Goal: Find specific page/section: Find specific page/section

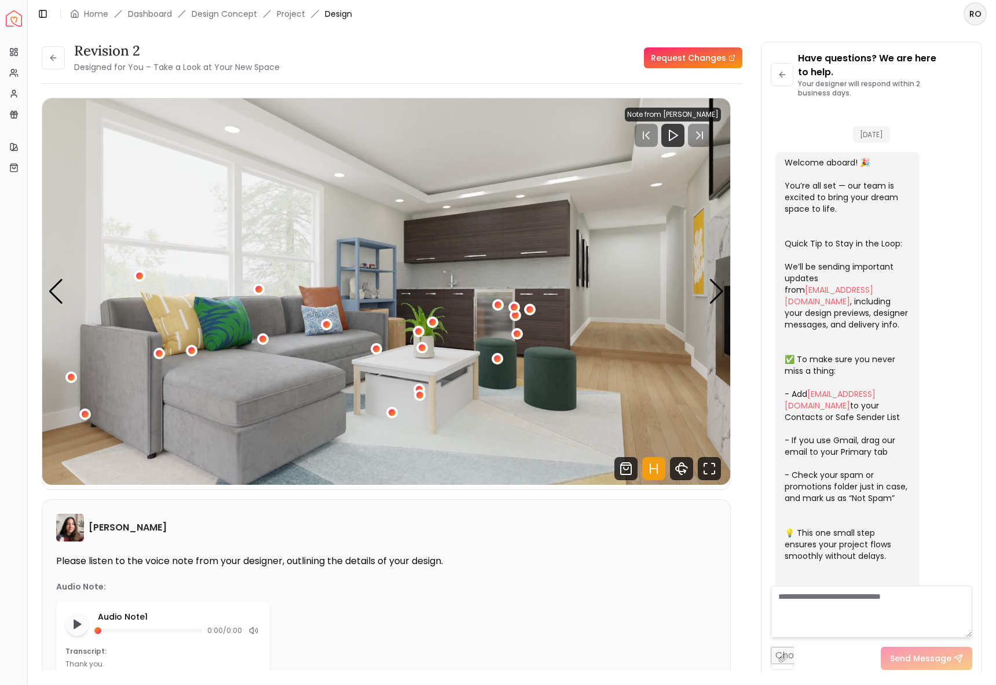
scroll to position [1098, 0]
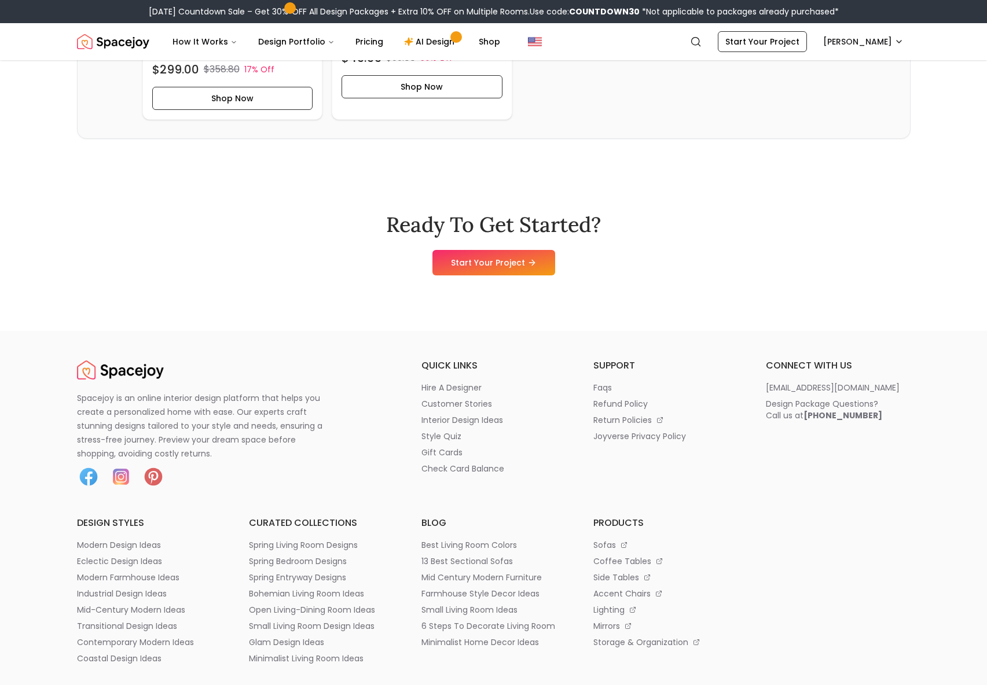
scroll to position [2933, 0]
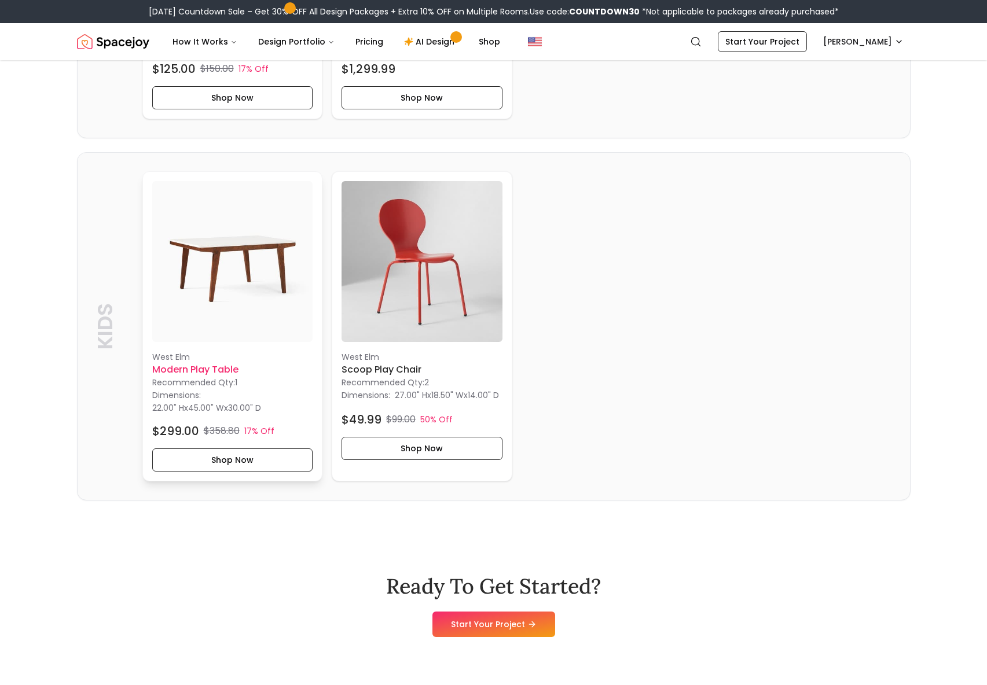
click at [214, 363] on p "West Elm" at bounding box center [232, 357] width 161 height 12
click at [428, 388] on p "Recommended Qty: 2" at bounding box center [421, 383] width 161 height 12
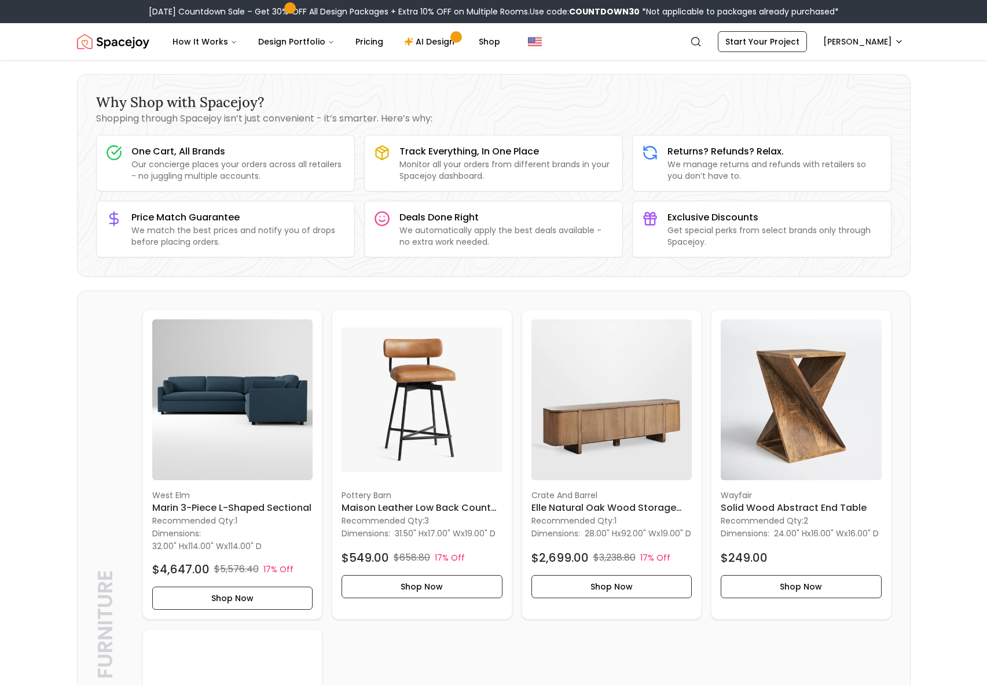
scroll to position [0, 0]
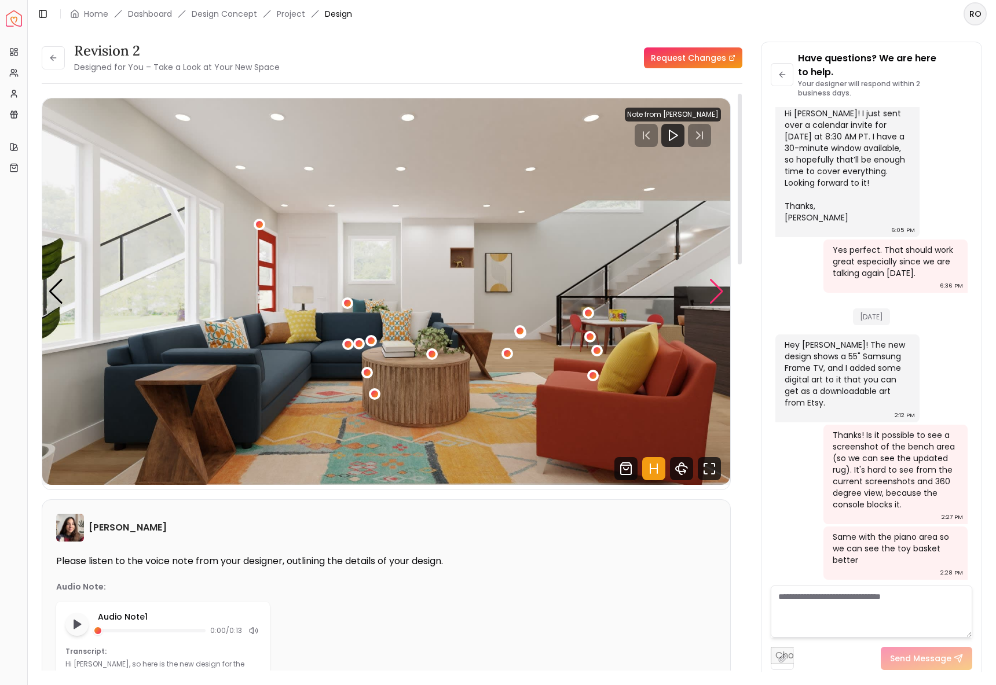
click at [715, 279] on div "Next slide" at bounding box center [716, 291] width 16 height 25
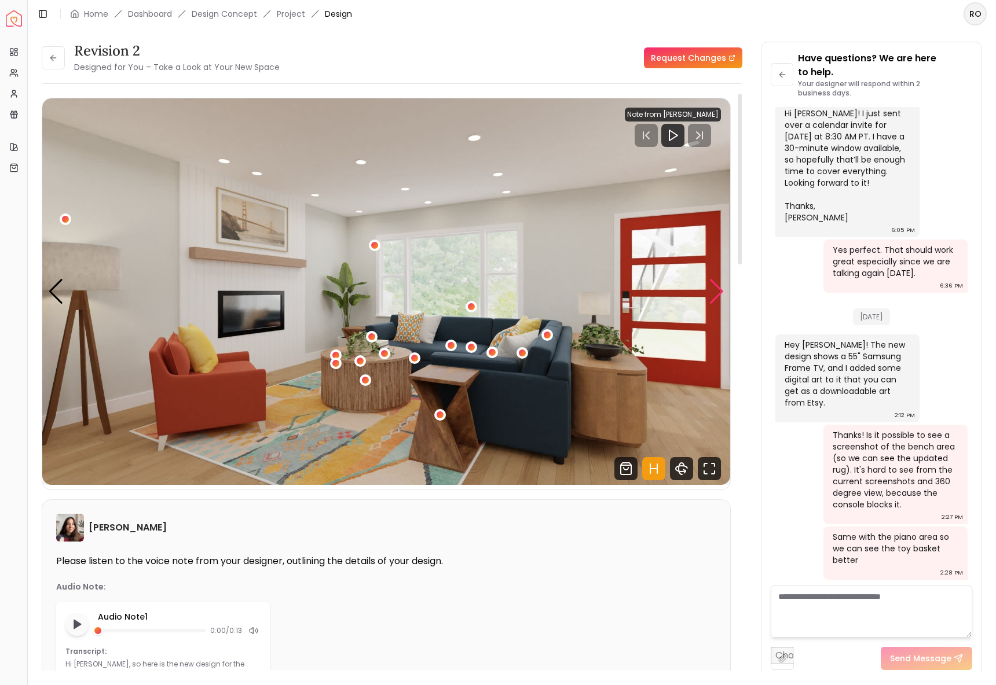
click at [715, 279] on div "Next slide" at bounding box center [716, 291] width 16 height 25
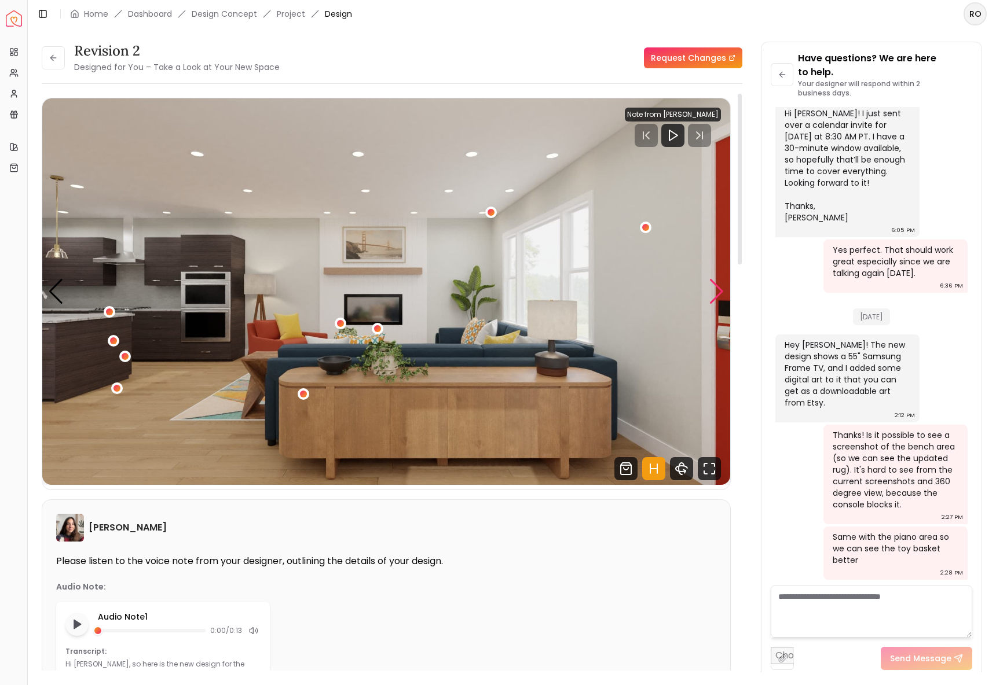
click at [715, 279] on div "Next slide" at bounding box center [716, 291] width 16 height 25
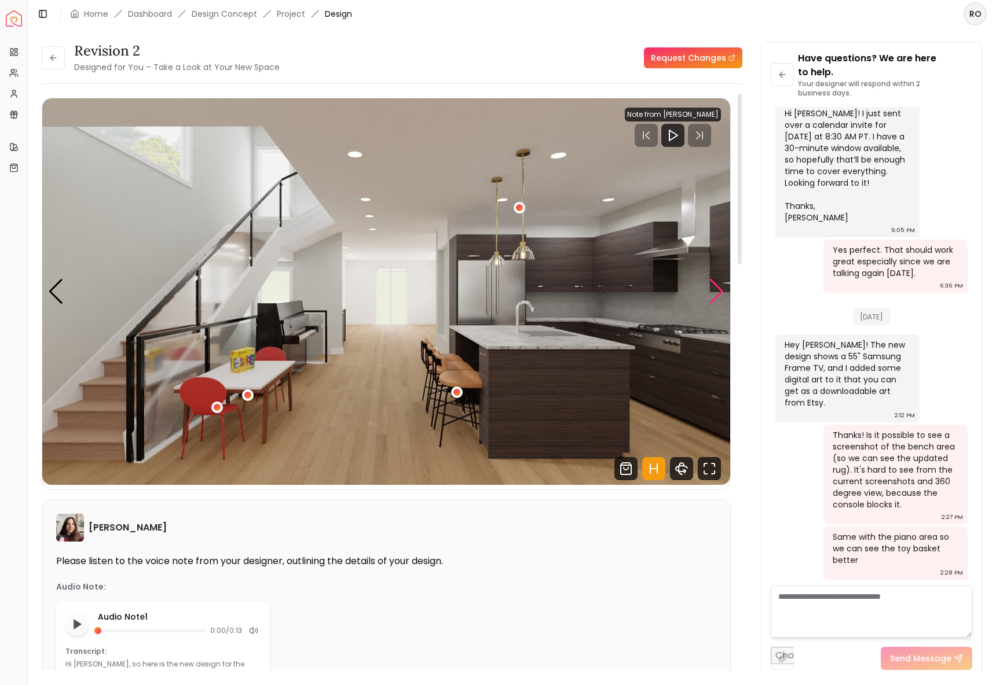
click at [715, 279] on div "Next slide" at bounding box center [716, 291] width 16 height 25
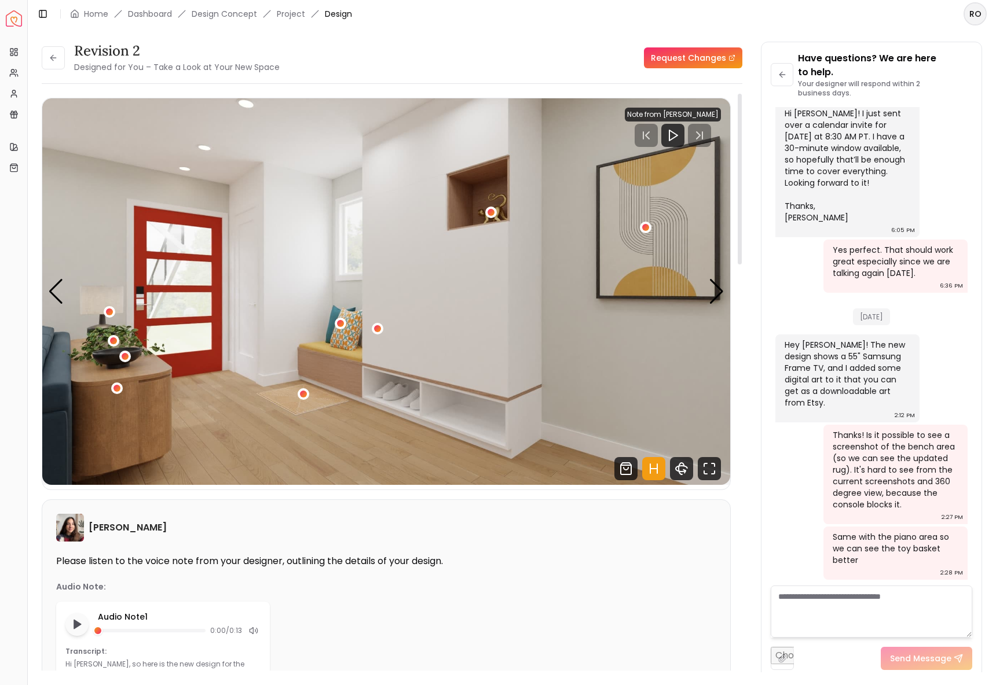
click at [725, 298] on img "5 / 5" at bounding box center [386, 291] width 688 height 387
click at [714, 292] on div "Next slide" at bounding box center [716, 291] width 16 height 25
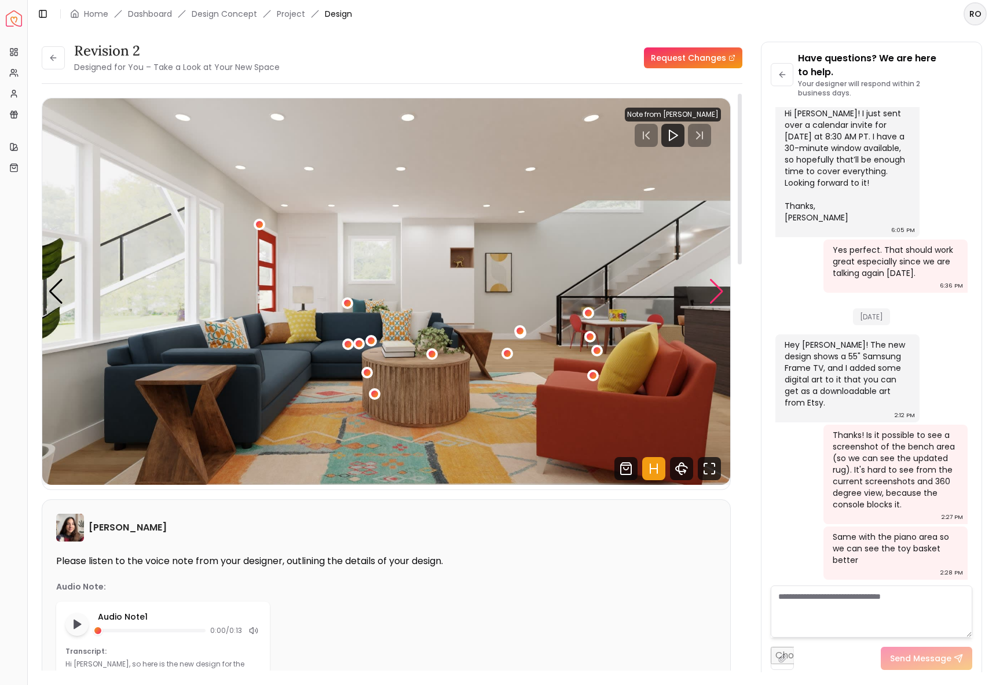
click at [714, 293] on div "Next slide" at bounding box center [716, 291] width 16 height 25
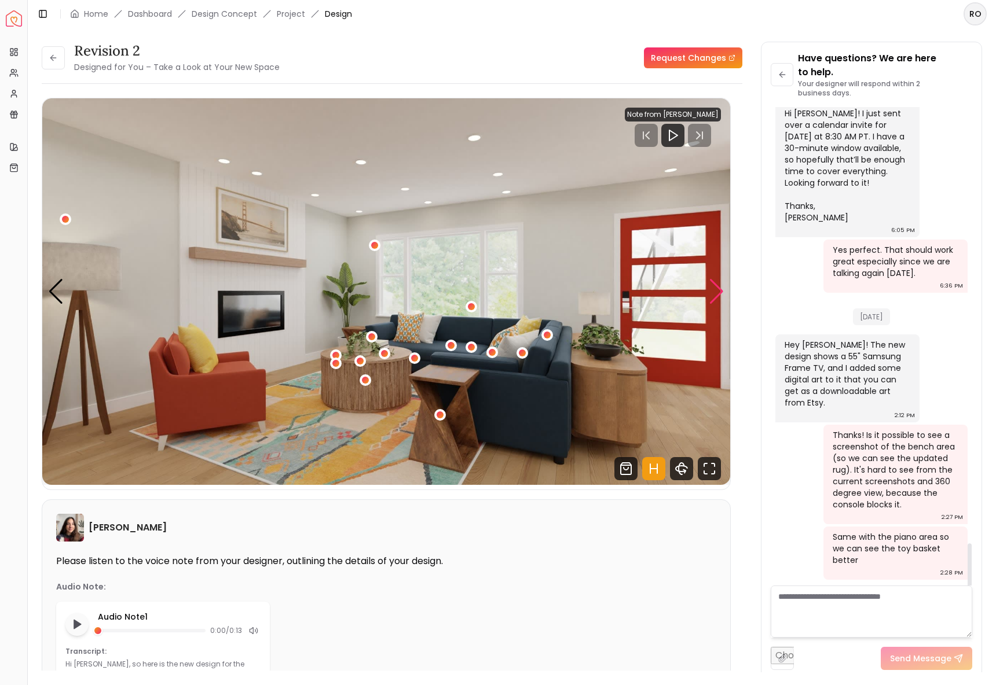
click at [715, 283] on div "Next slide" at bounding box center [716, 291] width 16 height 25
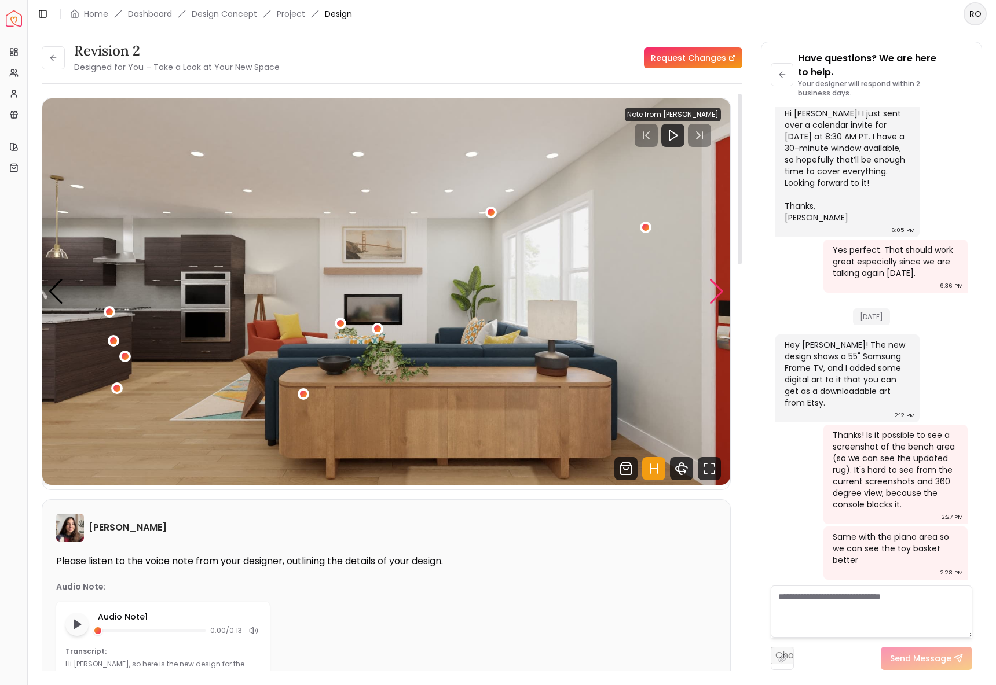
click at [715, 284] on div "Next slide" at bounding box center [716, 291] width 16 height 25
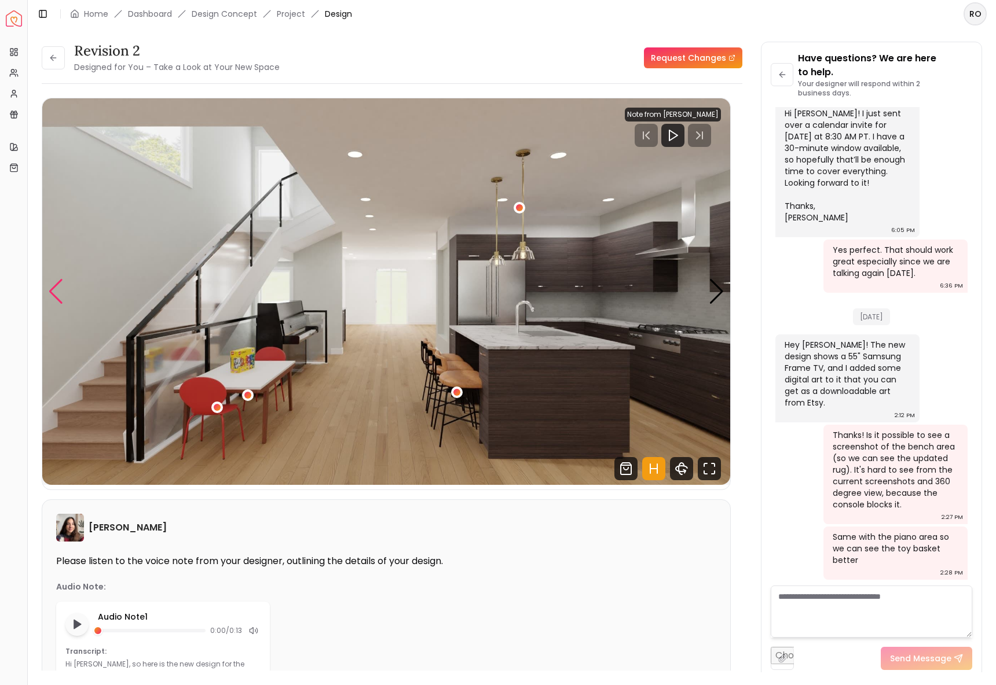
click at [56, 293] on div "Previous slide" at bounding box center [56, 291] width 16 height 25
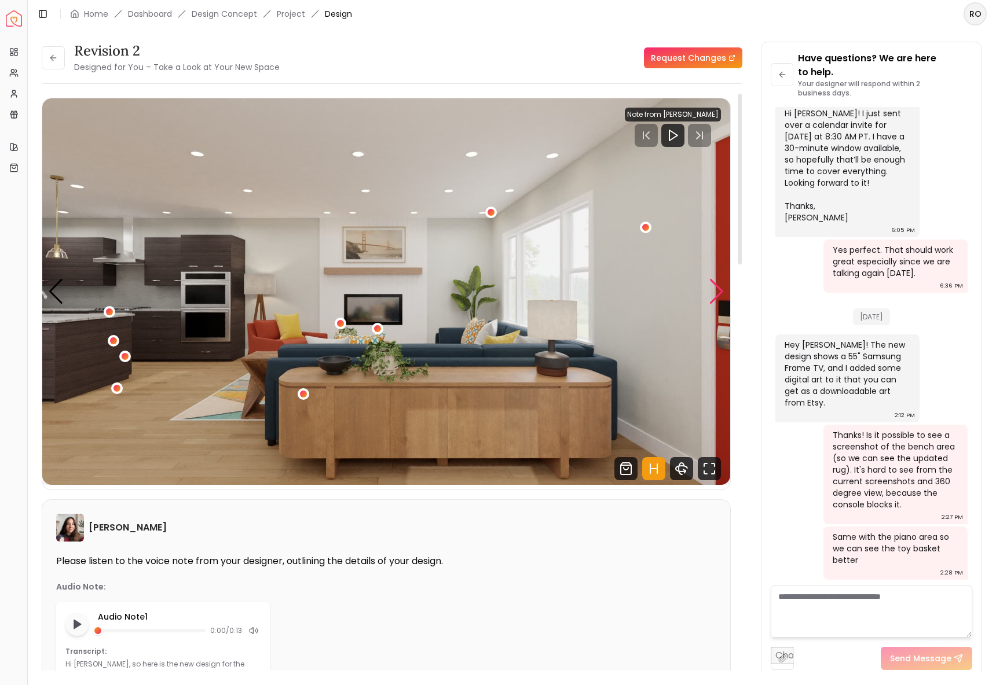
click at [717, 289] on div "Next slide" at bounding box center [716, 291] width 16 height 25
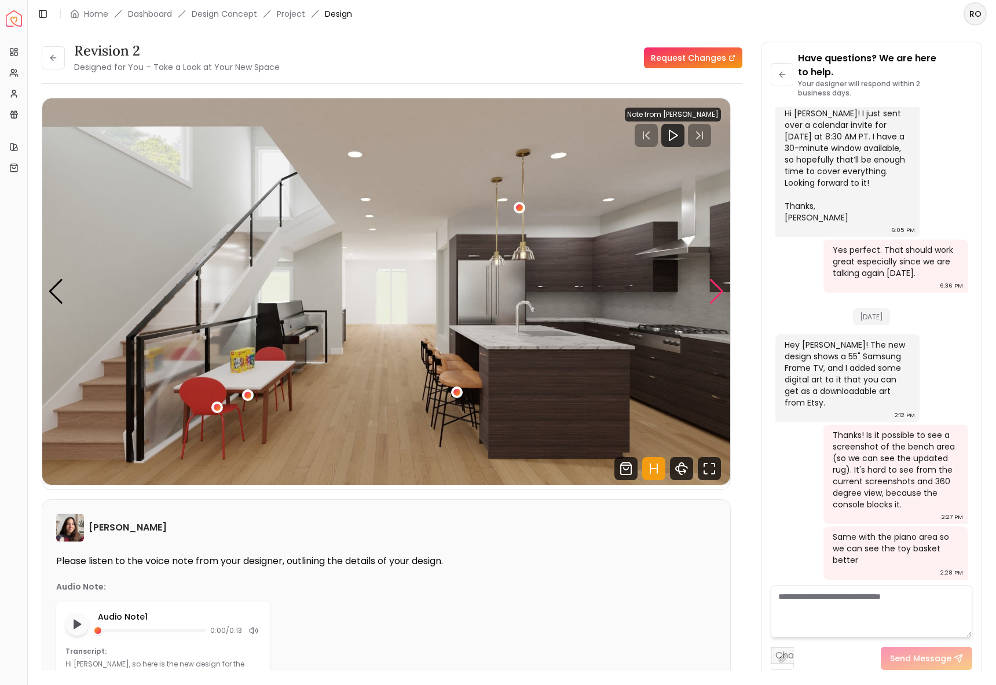
click at [713, 299] on div "Next slide" at bounding box center [716, 291] width 16 height 25
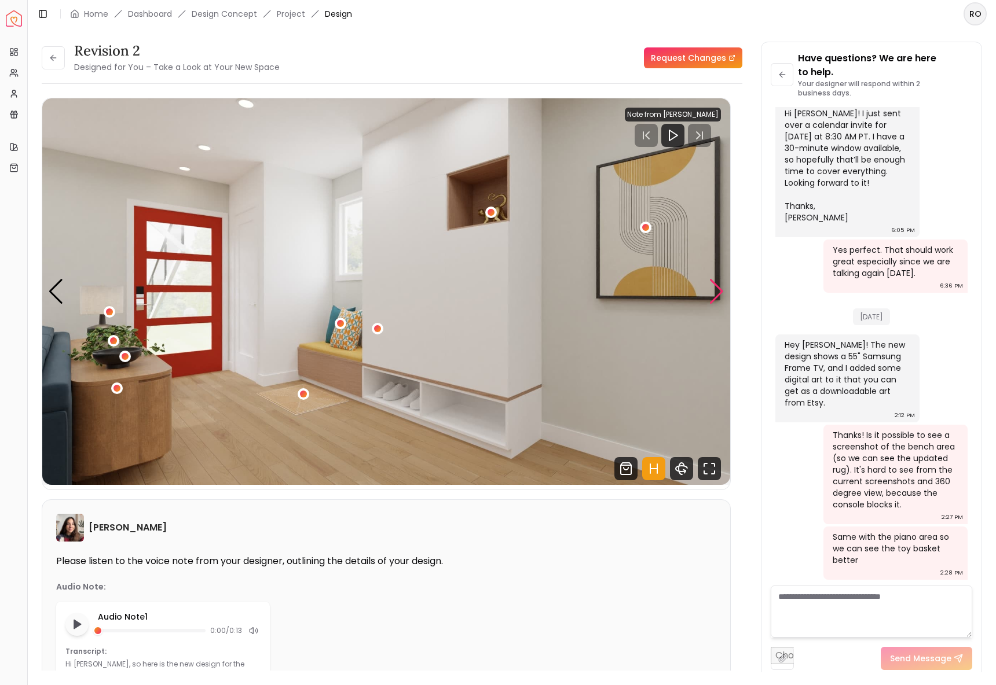
click at [713, 280] on div "Next slide" at bounding box center [716, 291] width 16 height 25
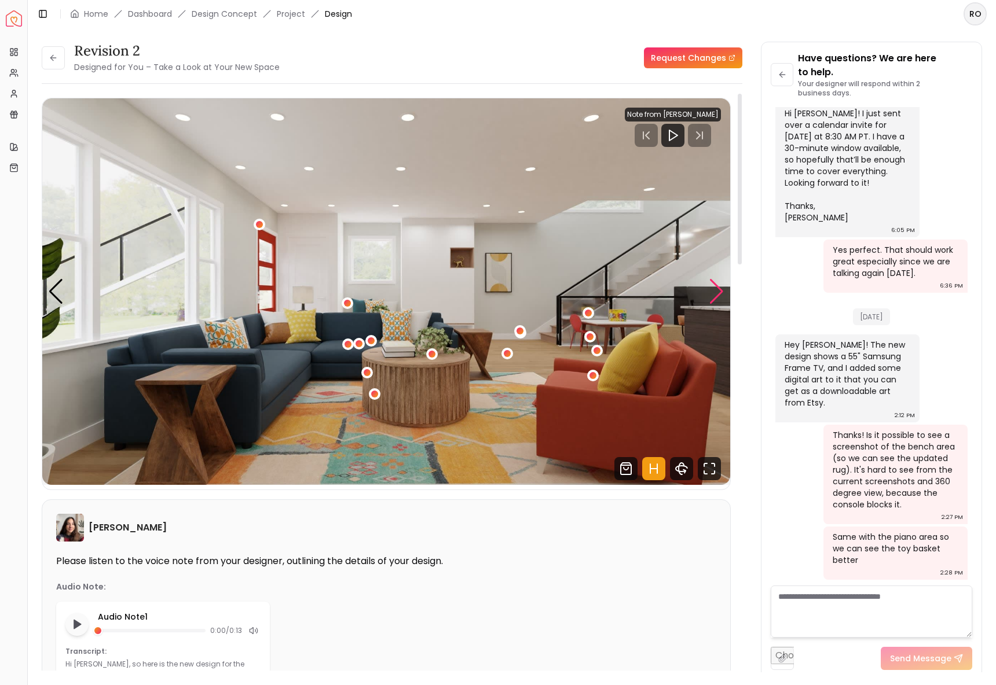
click at [713, 280] on div "Next slide" at bounding box center [716, 291] width 16 height 25
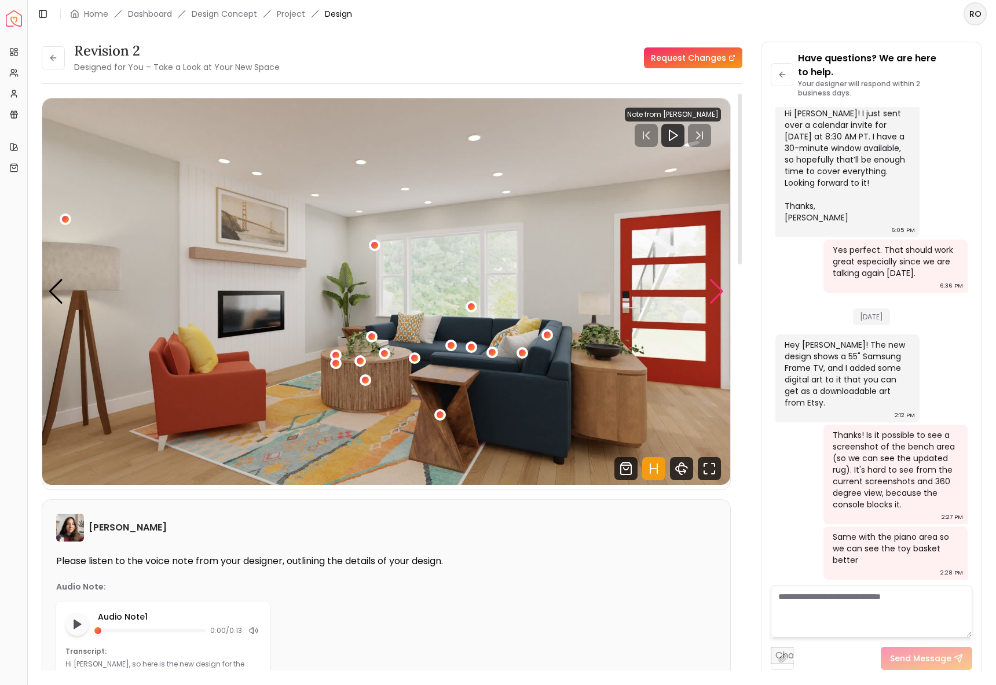
click at [713, 280] on div "Next slide" at bounding box center [716, 291] width 16 height 25
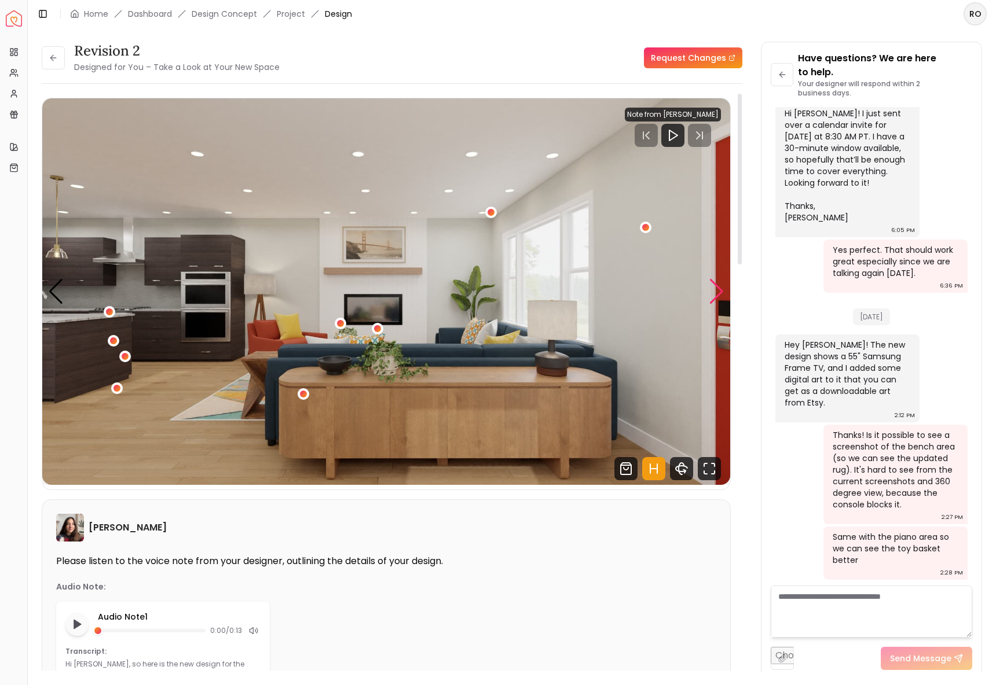
click at [713, 280] on div "Next slide" at bounding box center [716, 291] width 16 height 25
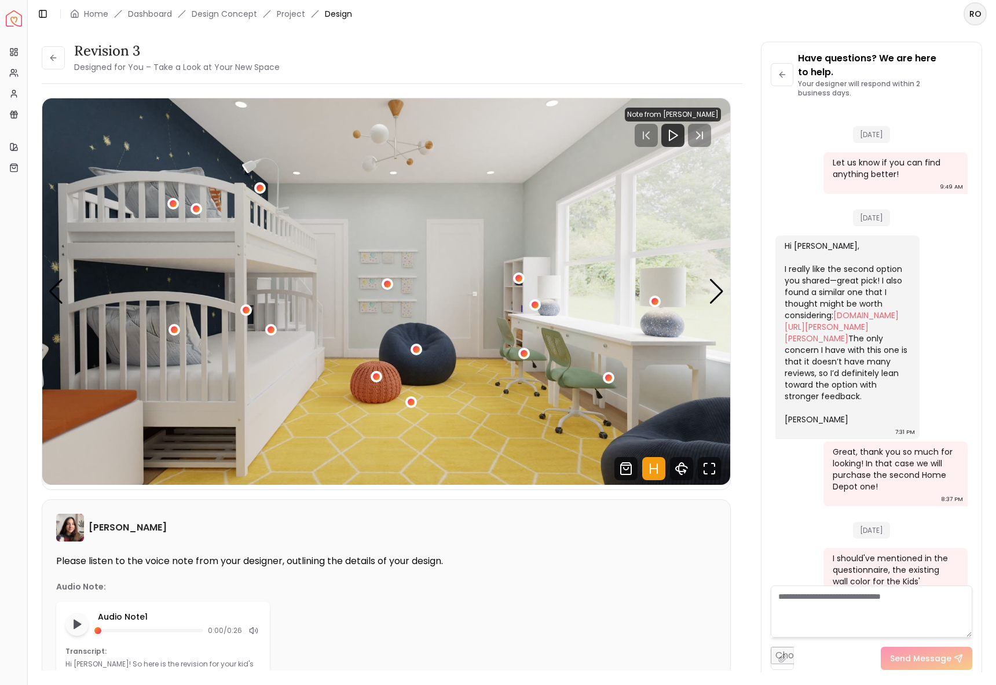
scroll to position [2649, 0]
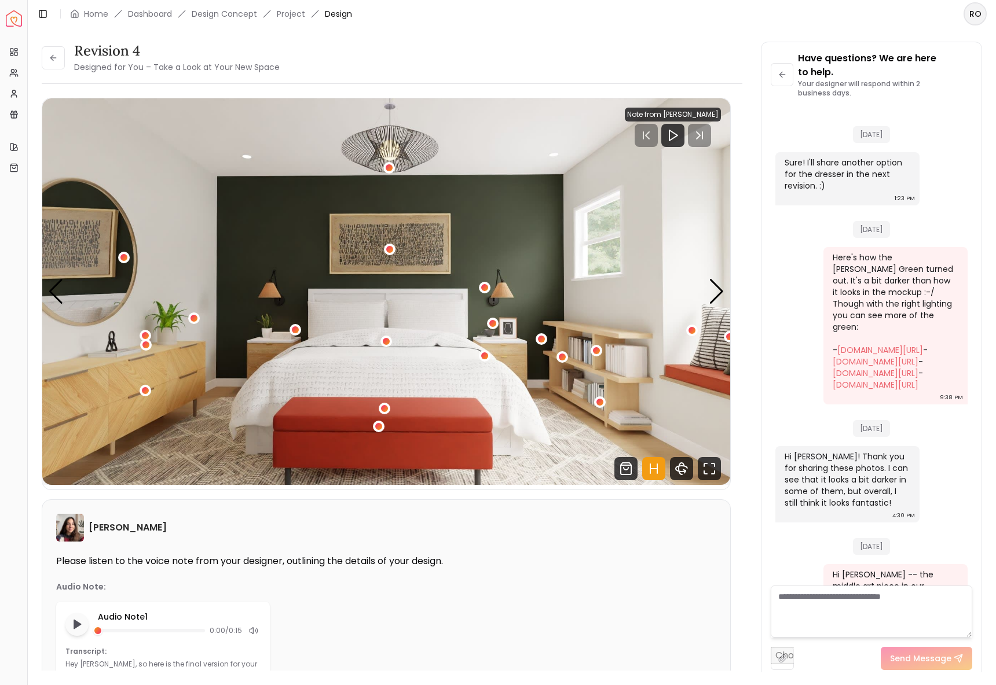
scroll to position [3675, 0]
